Goal: Information Seeking & Learning: Learn about a topic

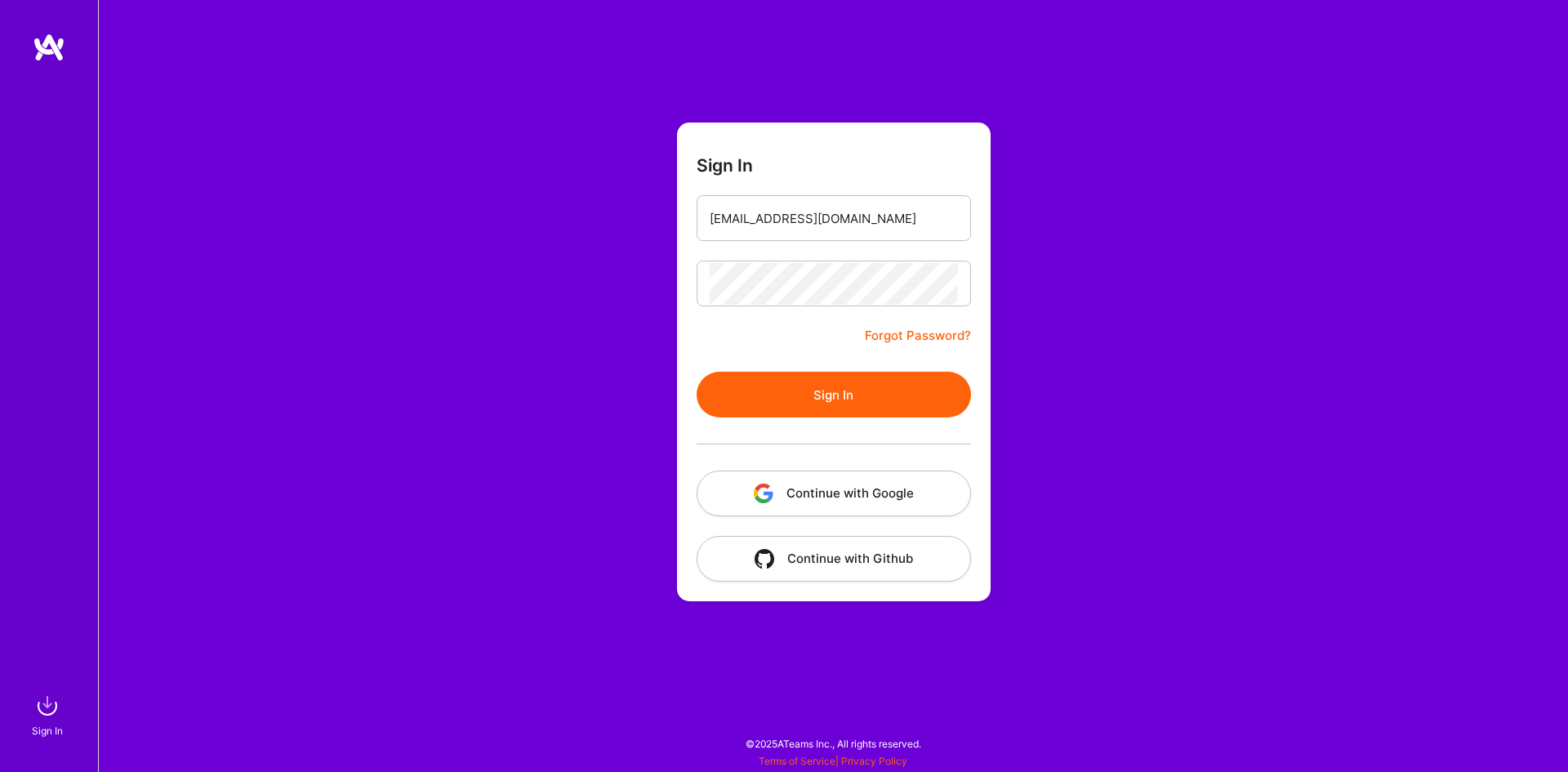
click at [858, 396] on button "Sign In" at bounding box center [834, 395] width 275 height 46
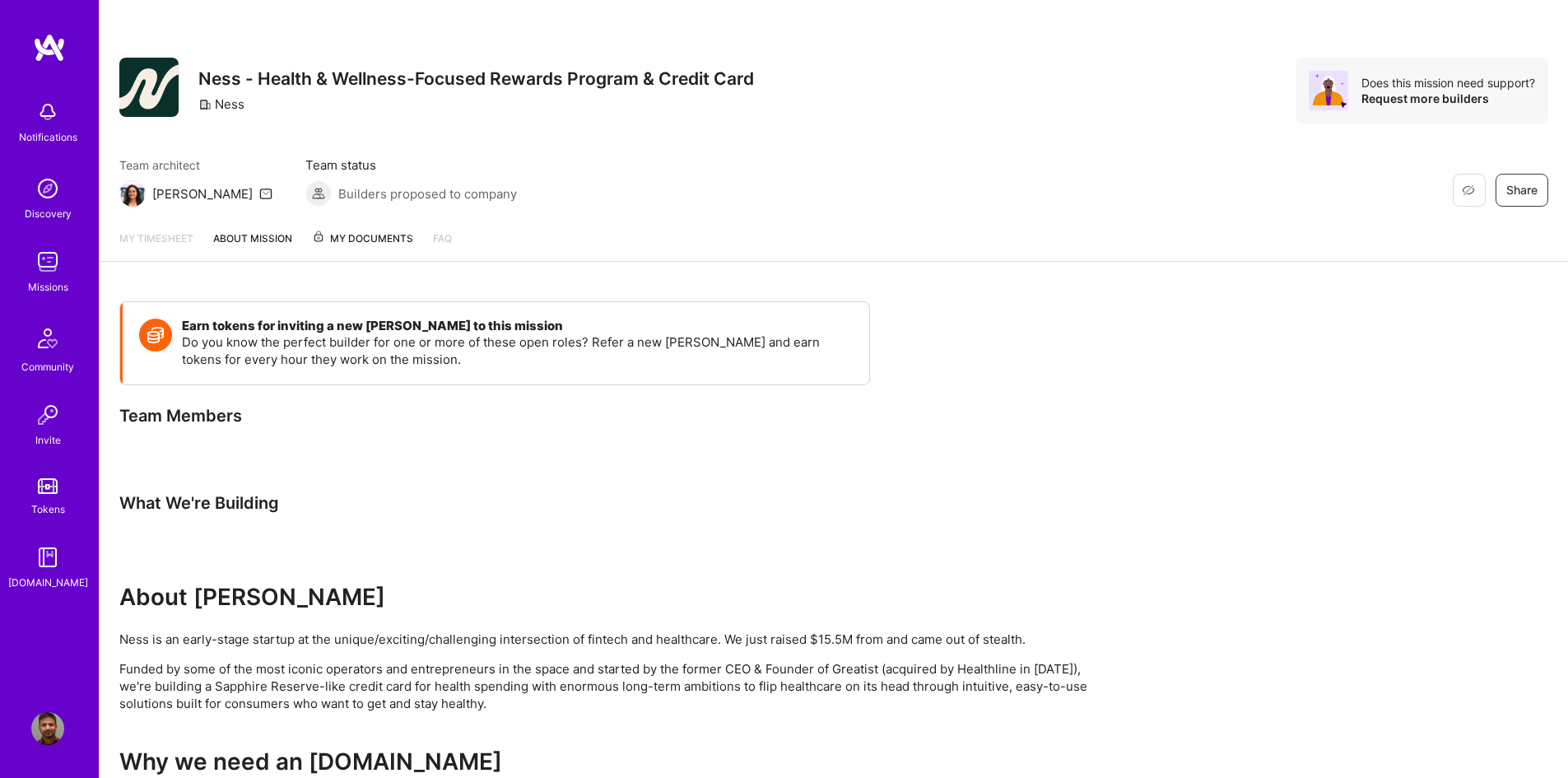
click at [41, 254] on img at bounding box center [47, 261] width 33 height 33
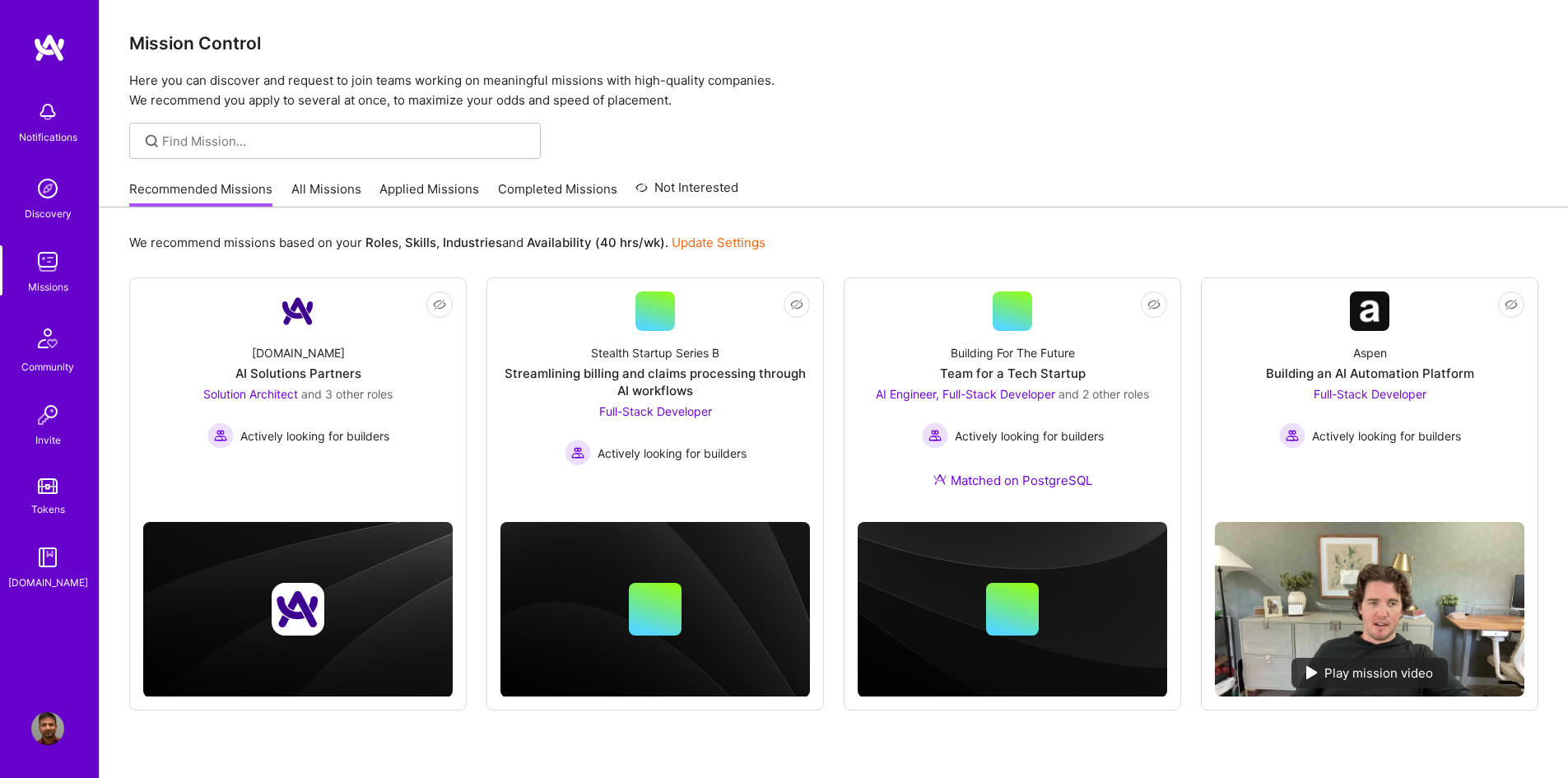
click at [403, 194] on link "Applied Missions" at bounding box center [429, 194] width 100 height 27
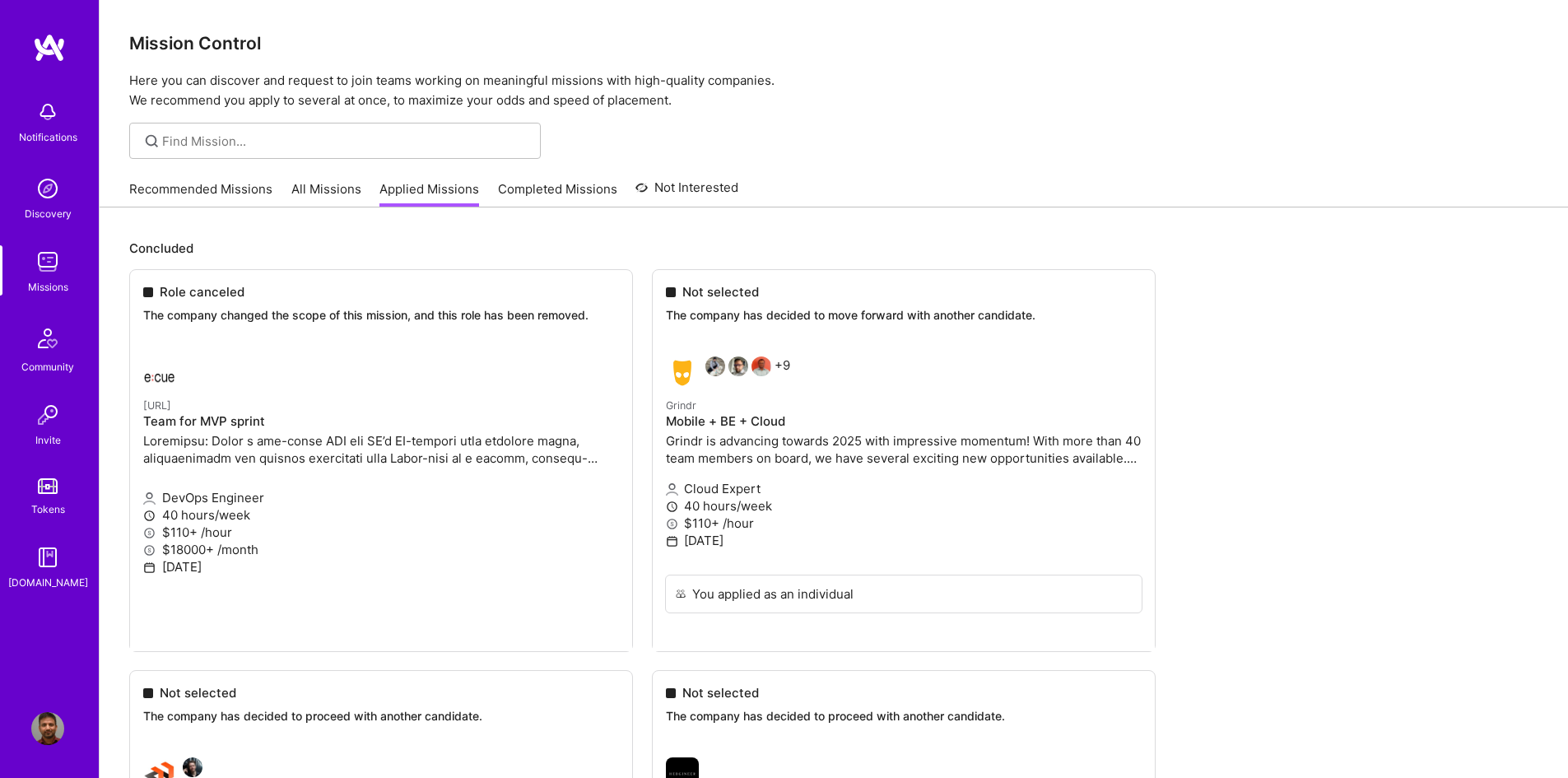
click at [331, 189] on link "All Missions" at bounding box center [326, 194] width 70 height 27
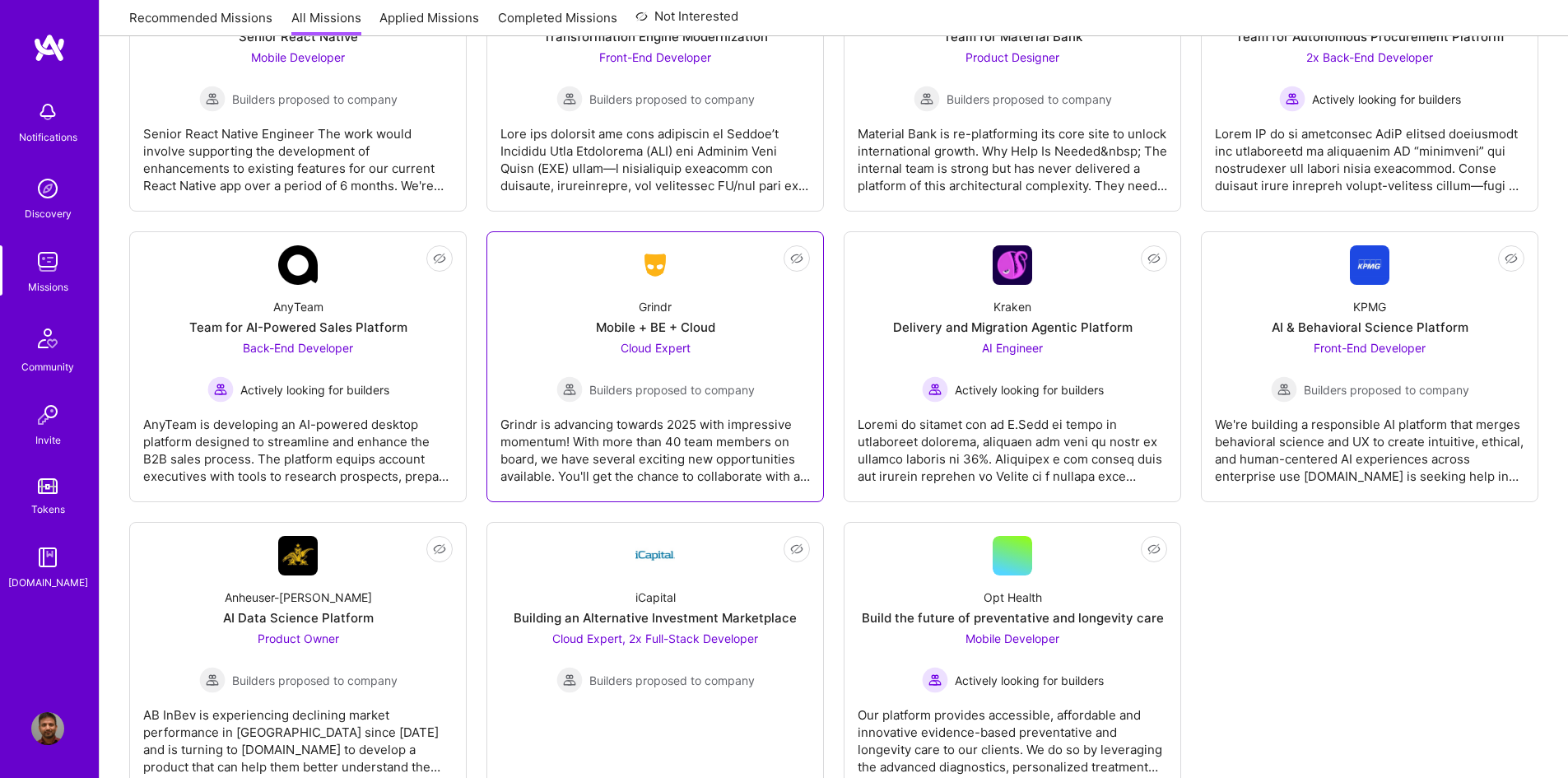
scroll to position [3162, 0]
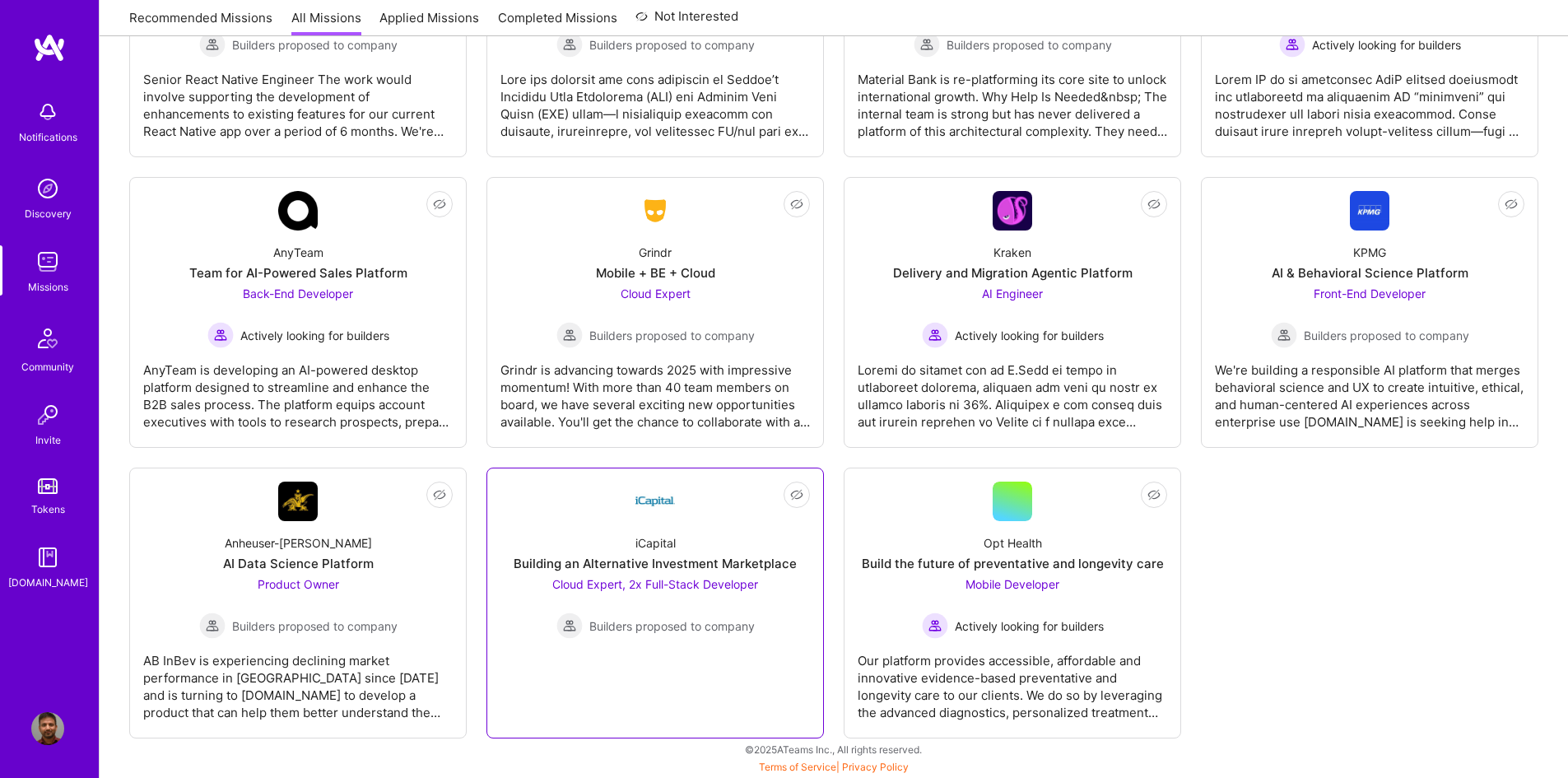
click at [727, 598] on div "Cloud Expert, 2x Full-Stack Developer Builders proposed to company" at bounding box center [654, 608] width 206 height 64
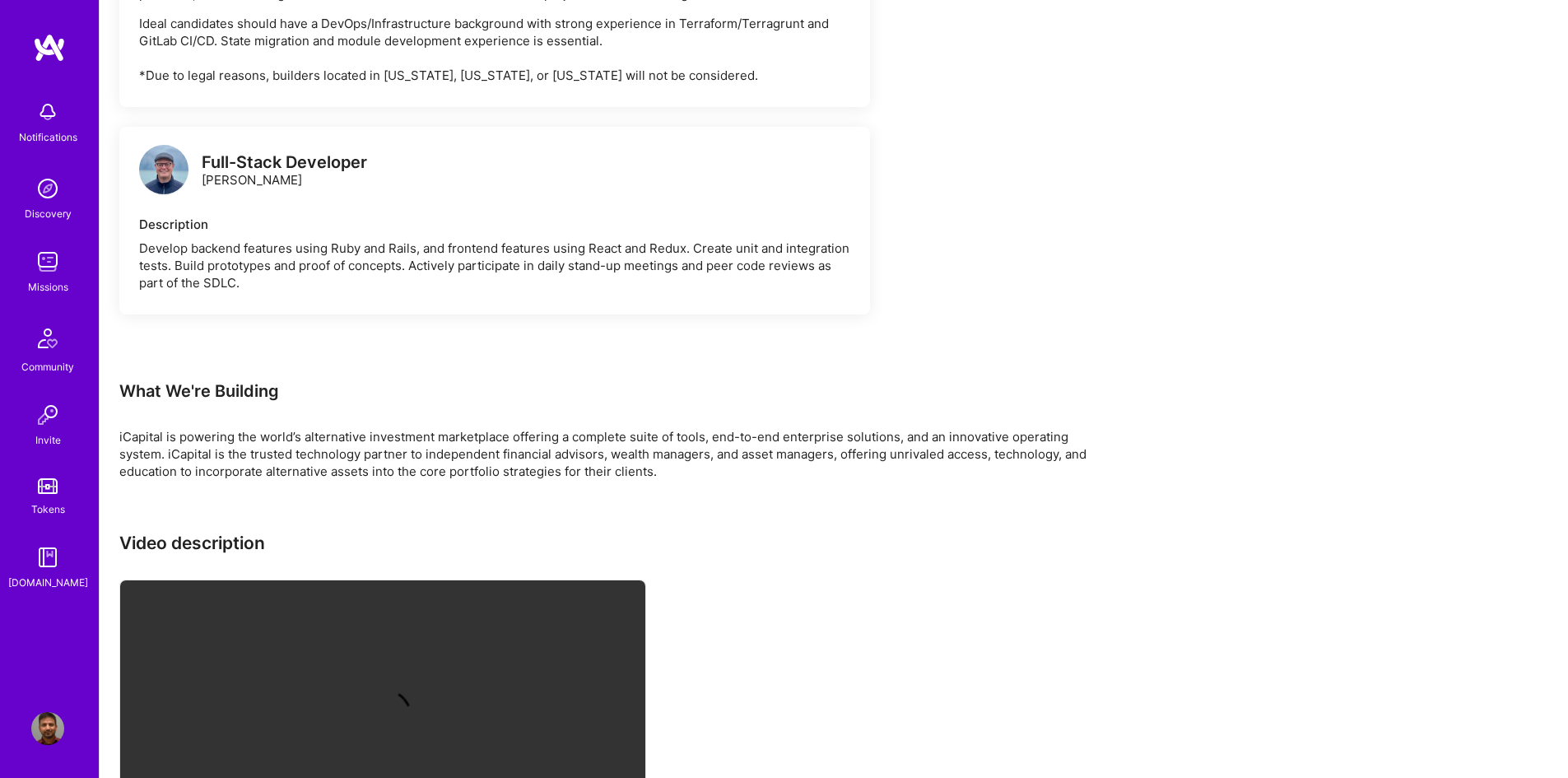
scroll to position [4095, 0]
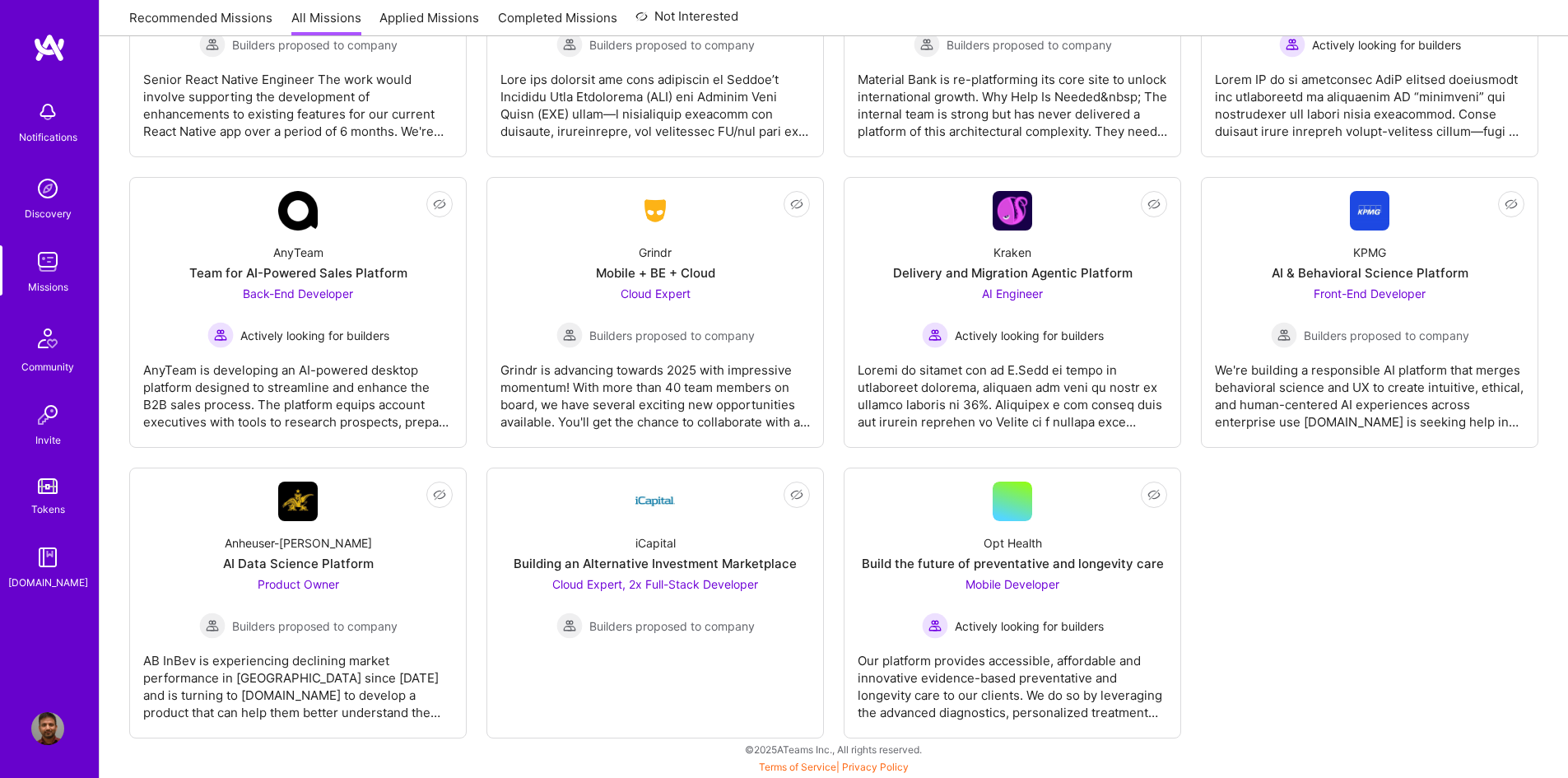
scroll to position [3162, 0]
click at [695, 309] on div "Cloud Expert Builders proposed to company" at bounding box center [655, 317] width 199 height 64
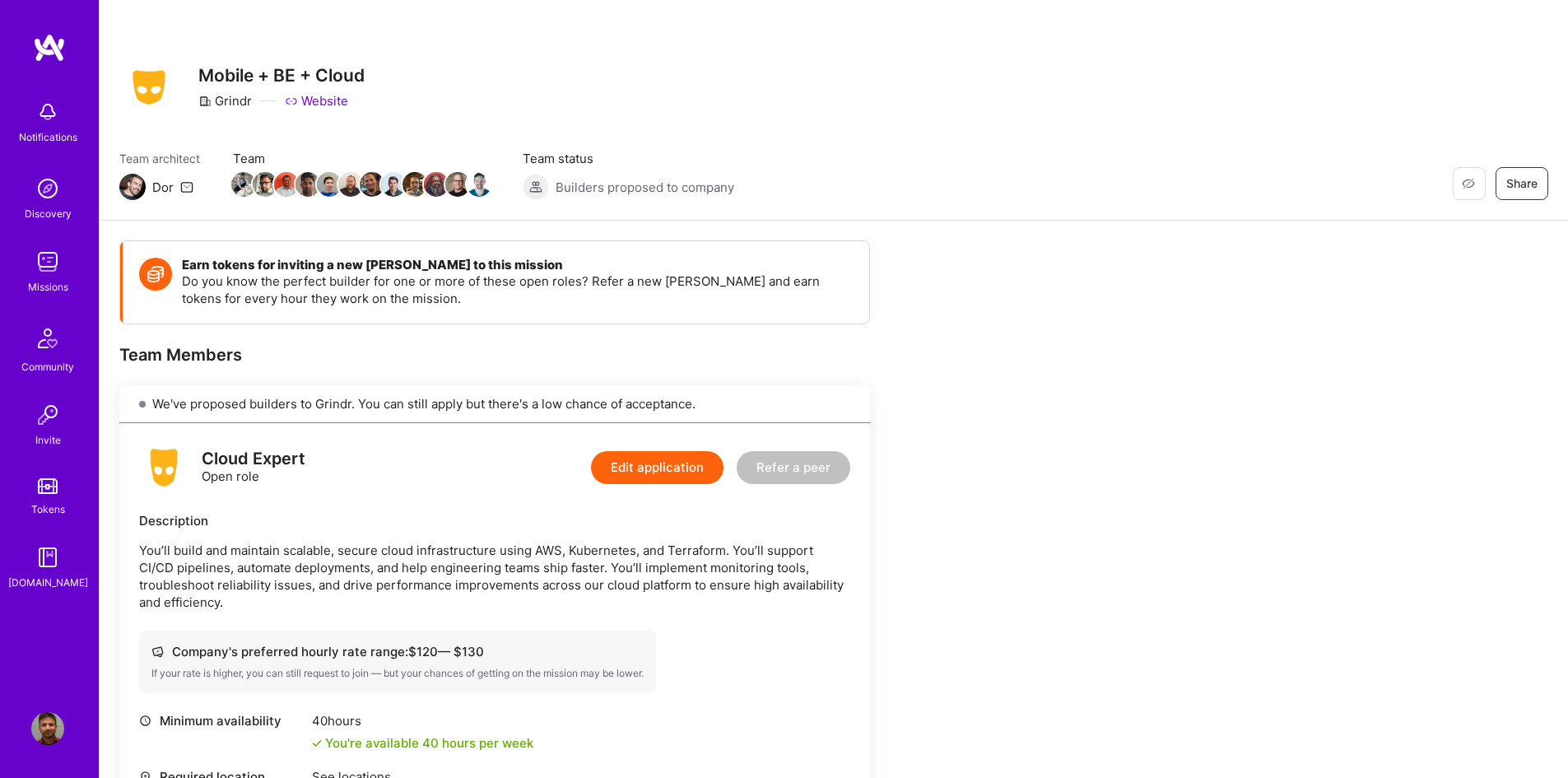
click at [43, 273] on img at bounding box center [47, 261] width 33 height 33
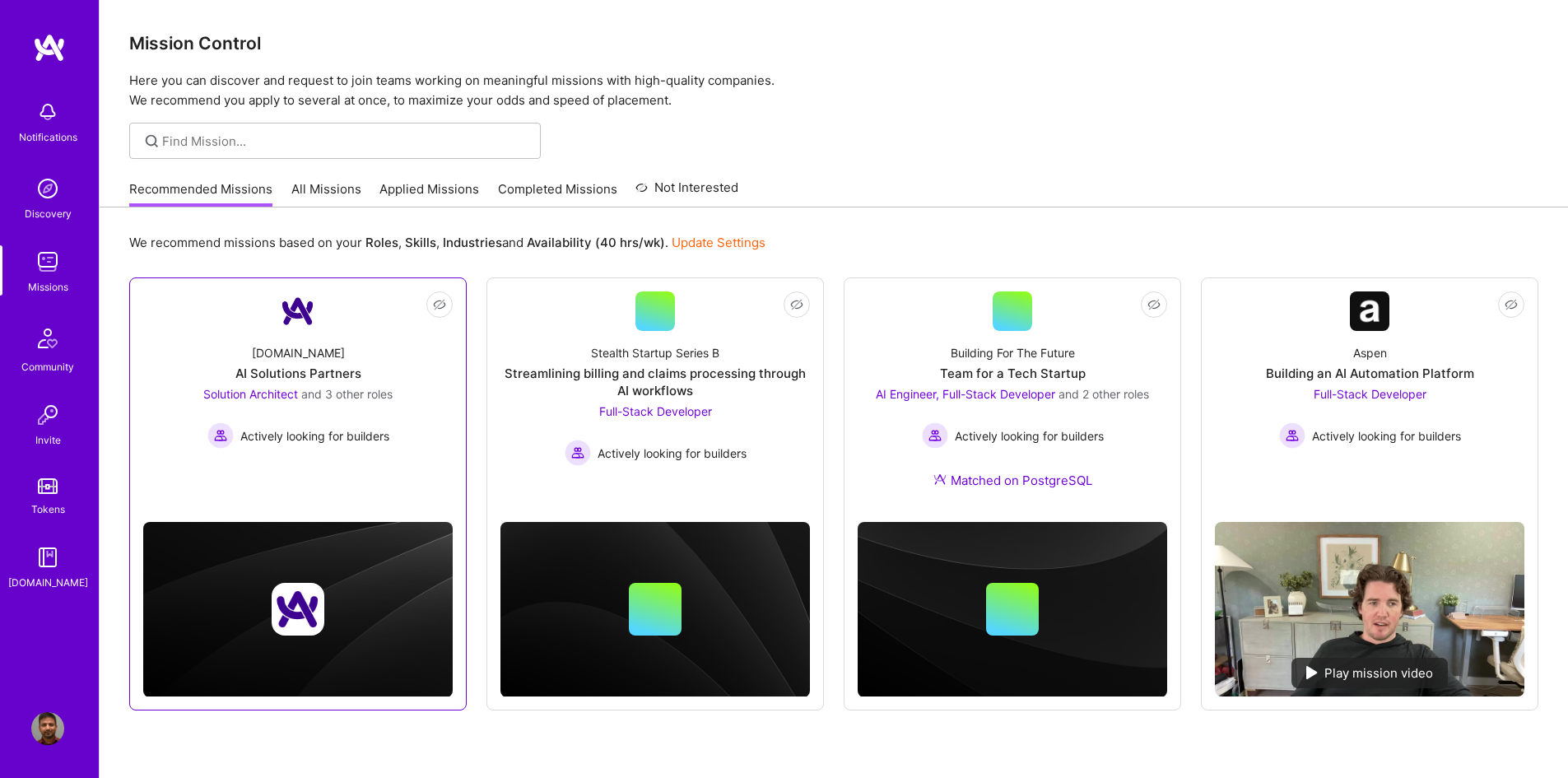
click at [364, 392] on span "and 3 other roles" at bounding box center [346, 394] width 91 height 14
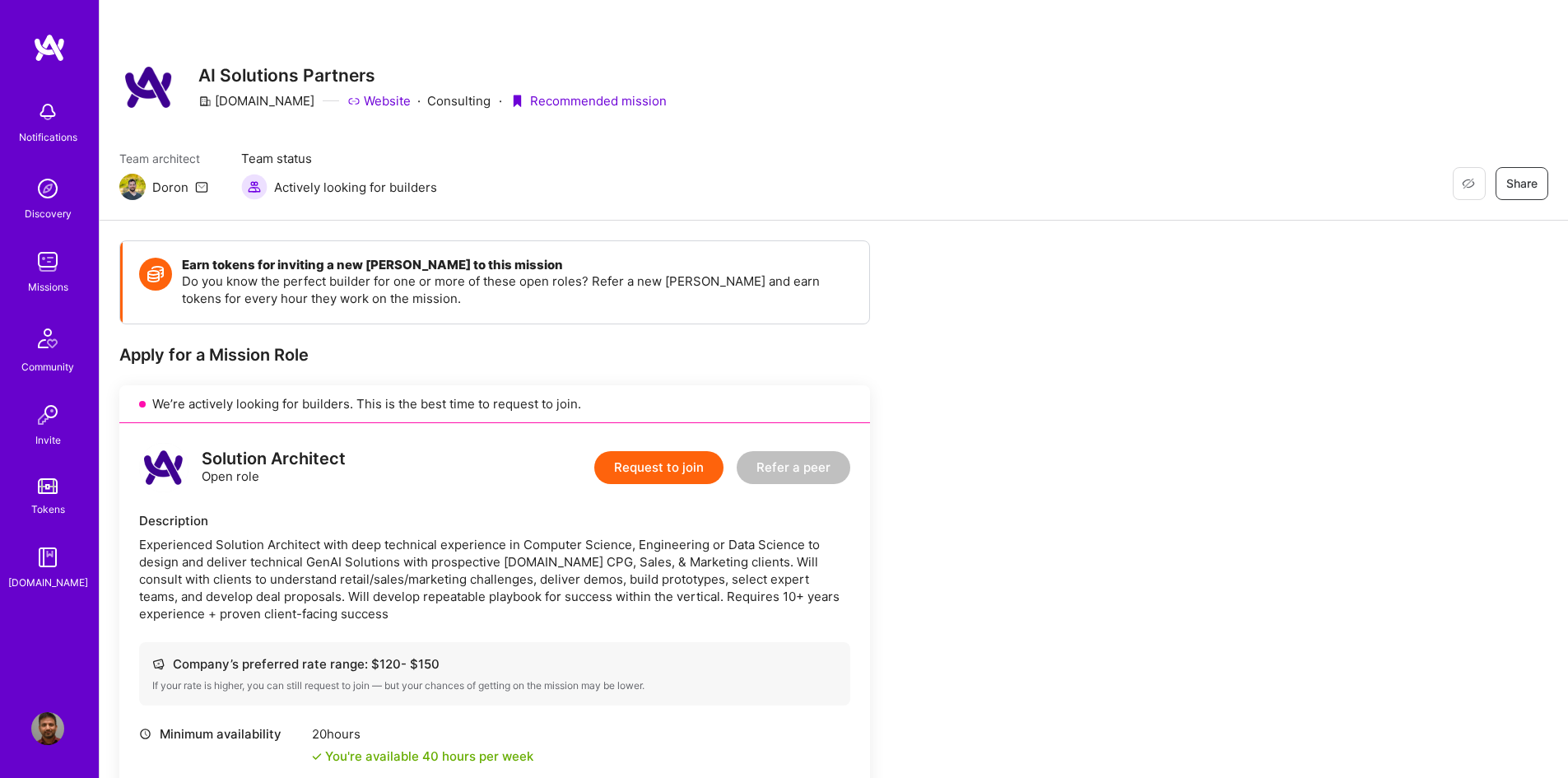
click at [163, 93] on img at bounding box center [148, 87] width 60 height 60
